Goal: Task Accomplishment & Management: Complete application form

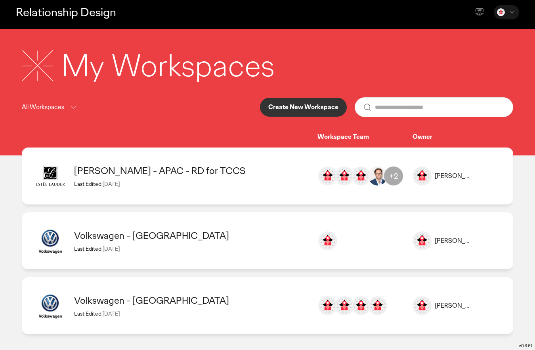
scroll to position [5, 0]
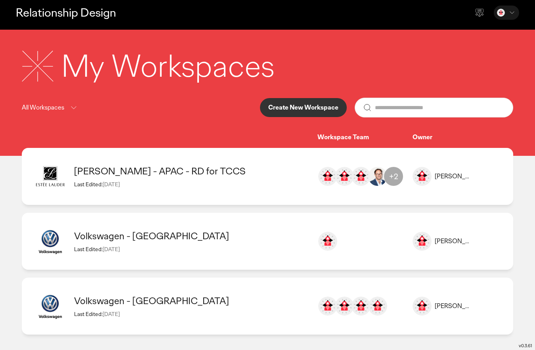
click at [76, 116] on div "All Workspaces" at bounding box center [50, 108] width 57 height 18
click at [76, 108] on icon at bounding box center [74, 108] width 10 height 10
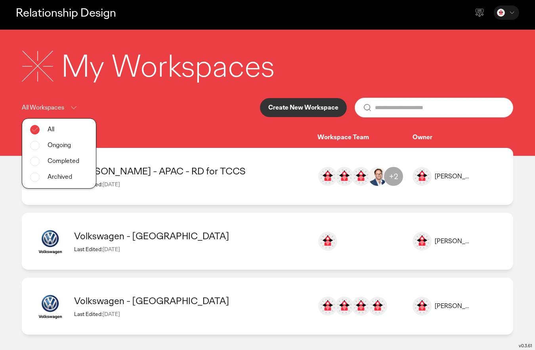
click at [64, 141] on div "Ongoing" at bounding box center [59, 146] width 74 height 16
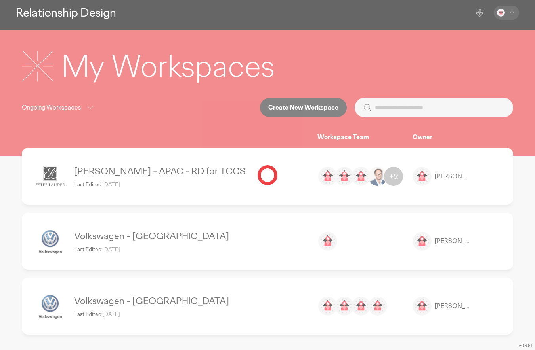
click at [78, 109] on div at bounding box center [267, 175] width 535 height 350
click at [308, 100] on div at bounding box center [267, 175] width 535 height 350
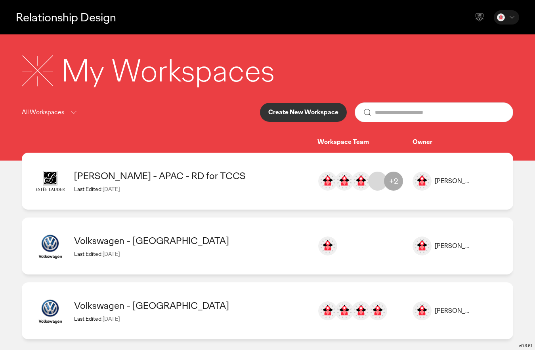
click at [298, 105] on button "Create New Workspace" at bounding box center [303, 112] width 87 height 19
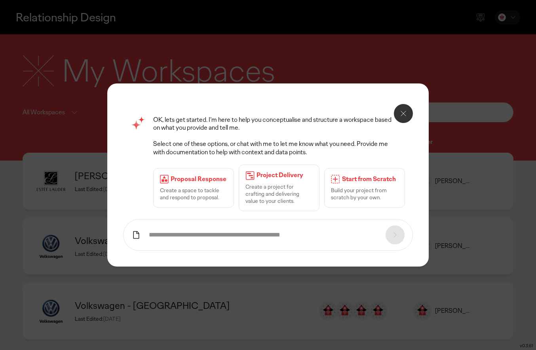
click at [185, 191] on p "Create a space to tackle and respond to proposal." at bounding box center [193, 194] width 67 height 14
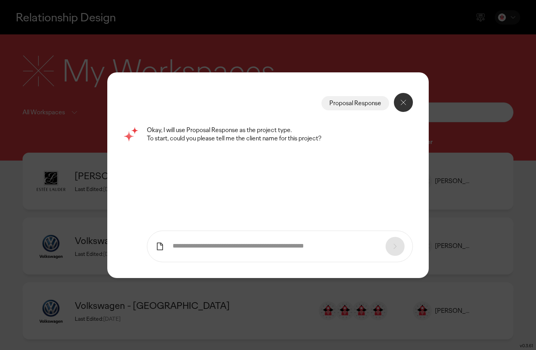
click at [203, 249] on input "text" at bounding box center [275, 246] width 205 height 8
type input "***"
click at [396, 252] on div at bounding box center [395, 246] width 19 height 19
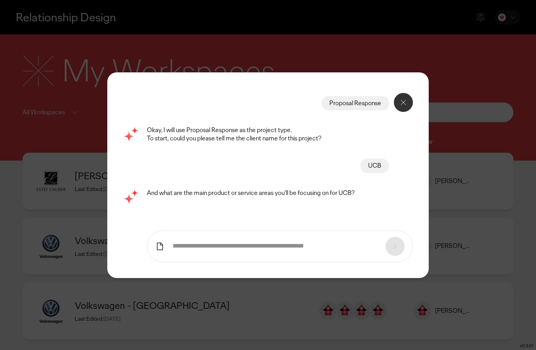
click at [186, 244] on input "text" at bounding box center [275, 246] width 205 height 8
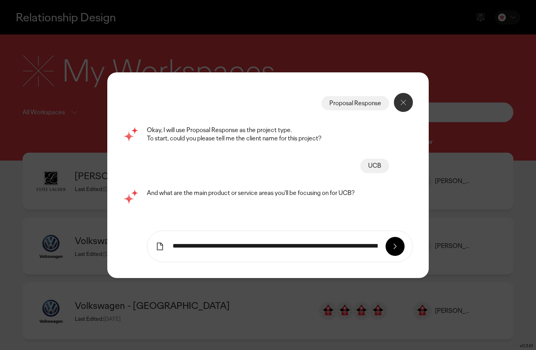
type input "**********"
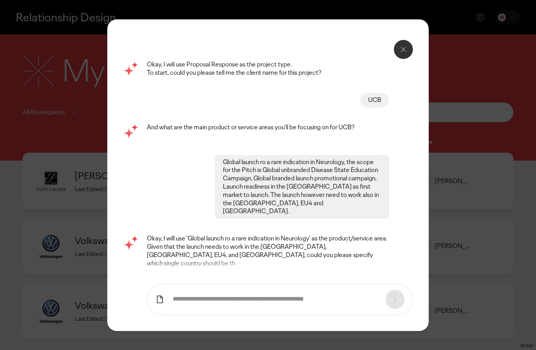
scroll to position [106, 0]
click at [235, 284] on form at bounding box center [280, 300] width 266 height 32
click at [234, 295] on input "text" at bounding box center [275, 299] width 205 height 8
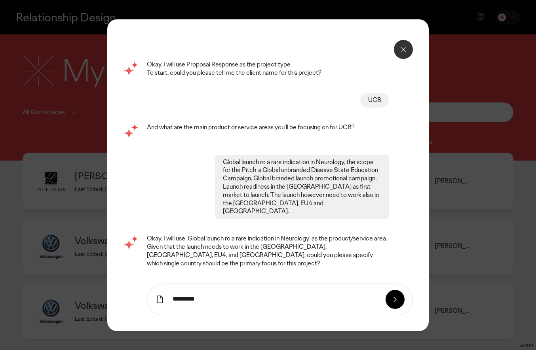
type input "*********"
click at [391, 295] on icon at bounding box center [395, 300] width 10 height 10
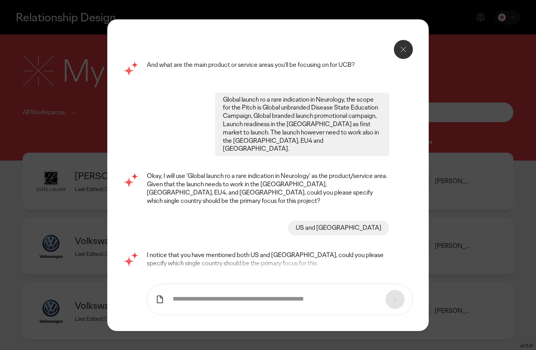
scroll to position [168, 0]
click at [233, 284] on form at bounding box center [280, 300] width 266 height 32
click at [271, 295] on input "text" at bounding box center [275, 299] width 205 height 8
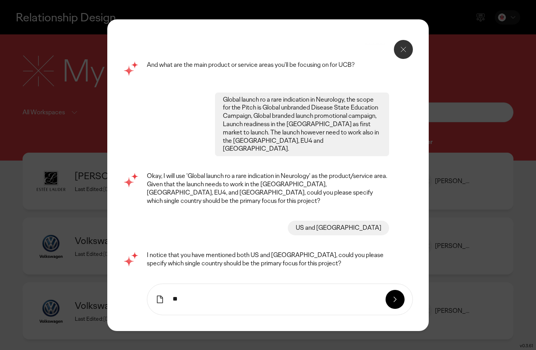
type input "**"
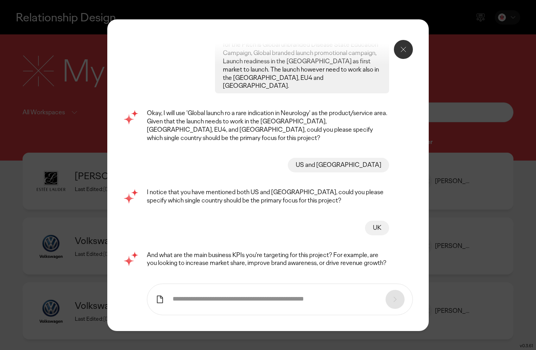
scroll to position [238, 0]
click at [246, 284] on form at bounding box center [280, 300] width 266 height 32
click at [238, 295] on input "text" at bounding box center [275, 299] width 205 height 8
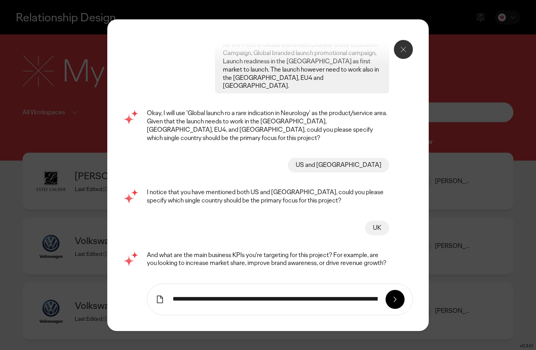
type input "**********"
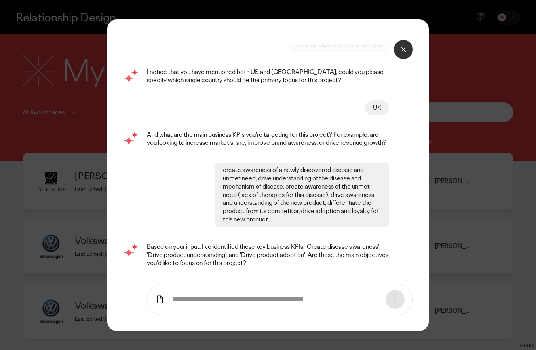
scroll to position [355, 0]
click at [244, 295] on input "text" at bounding box center [275, 299] width 205 height 8
type input "*"
type input "***"
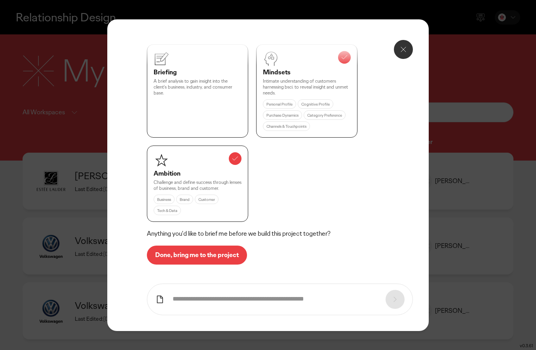
scroll to position [695, 0]
click at [233, 252] on p "Done, bring me to the project" at bounding box center [197, 255] width 84 height 6
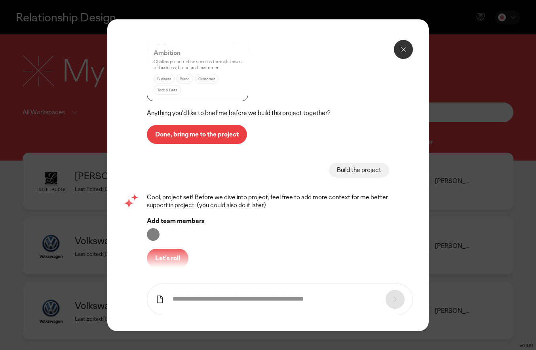
scroll to position [815, 0]
click at [181, 249] on button "Let's roll" at bounding box center [168, 258] width 42 height 19
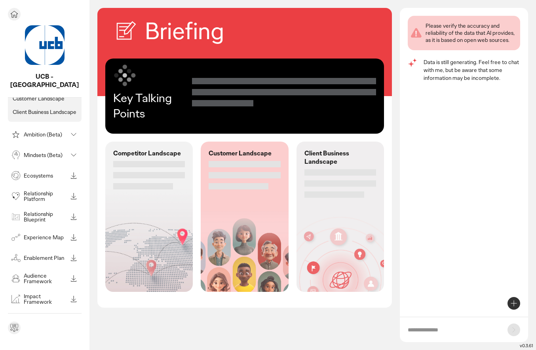
scroll to position [45, 0]
click at [64, 133] on p "Ambition (Beta)" at bounding box center [46, 136] width 44 height 6
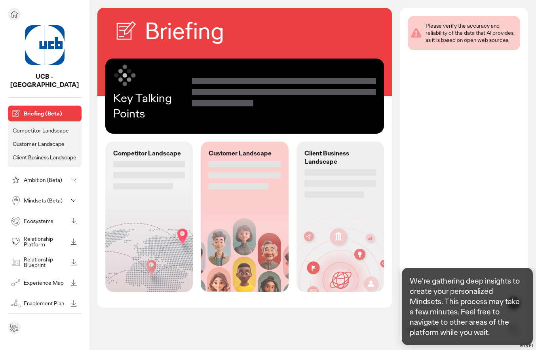
click at [75, 217] on icon at bounding box center [74, 222] width 10 height 10
click at [74, 237] on icon at bounding box center [74, 242] width 10 height 10
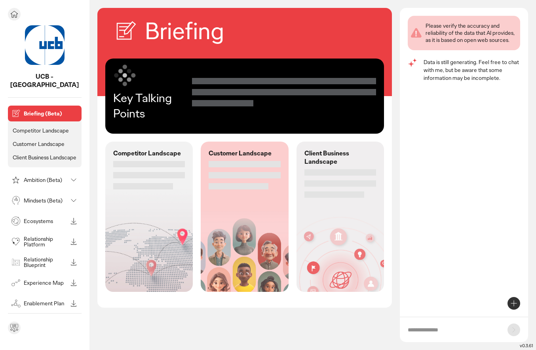
click at [74, 258] on icon at bounding box center [74, 263] width 10 height 10
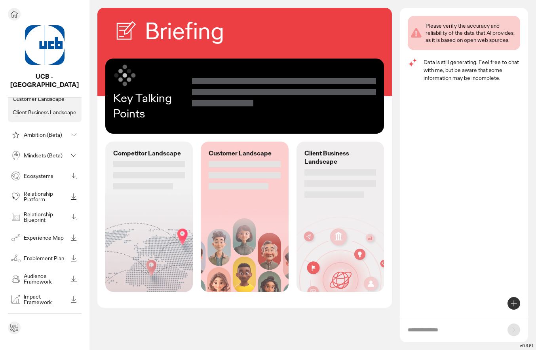
scroll to position [45, 0]
click at [74, 234] on icon at bounding box center [74, 239] width 10 height 10
click at [72, 254] on icon at bounding box center [74, 259] width 10 height 10
click at [74, 276] on icon at bounding box center [74, 278] width 0 height 4
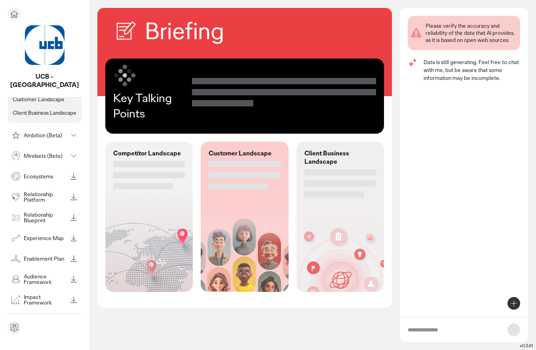
click at [70, 295] on icon at bounding box center [74, 300] width 10 height 10
click at [60, 314] on p "See all modules in toolbox" at bounding box center [44, 317] width 63 height 7
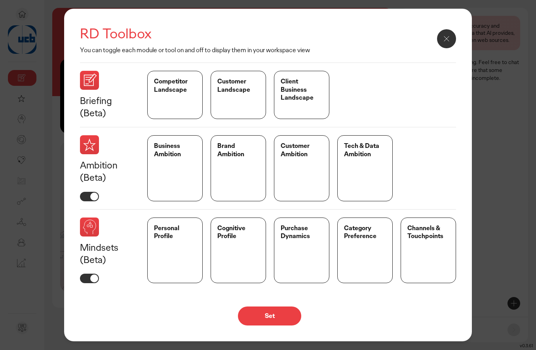
click at [437, 238] on p "Channels & Touchpoints" at bounding box center [429, 233] width 42 height 17
click at [168, 238] on p "Personal Profile" at bounding box center [175, 233] width 42 height 17
click at [173, 229] on p "Personal Profile" at bounding box center [175, 233] width 42 height 17
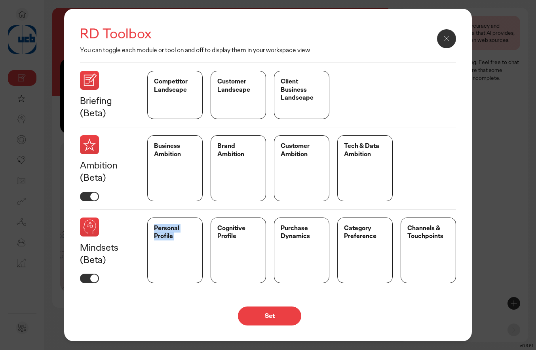
click at [173, 229] on p "Personal Profile" at bounding box center [175, 233] width 42 height 17
click at [238, 231] on p "Cognitive Profile" at bounding box center [238, 233] width 42 height 17
